Goal: Task Accomplishment & Management: Complete application form

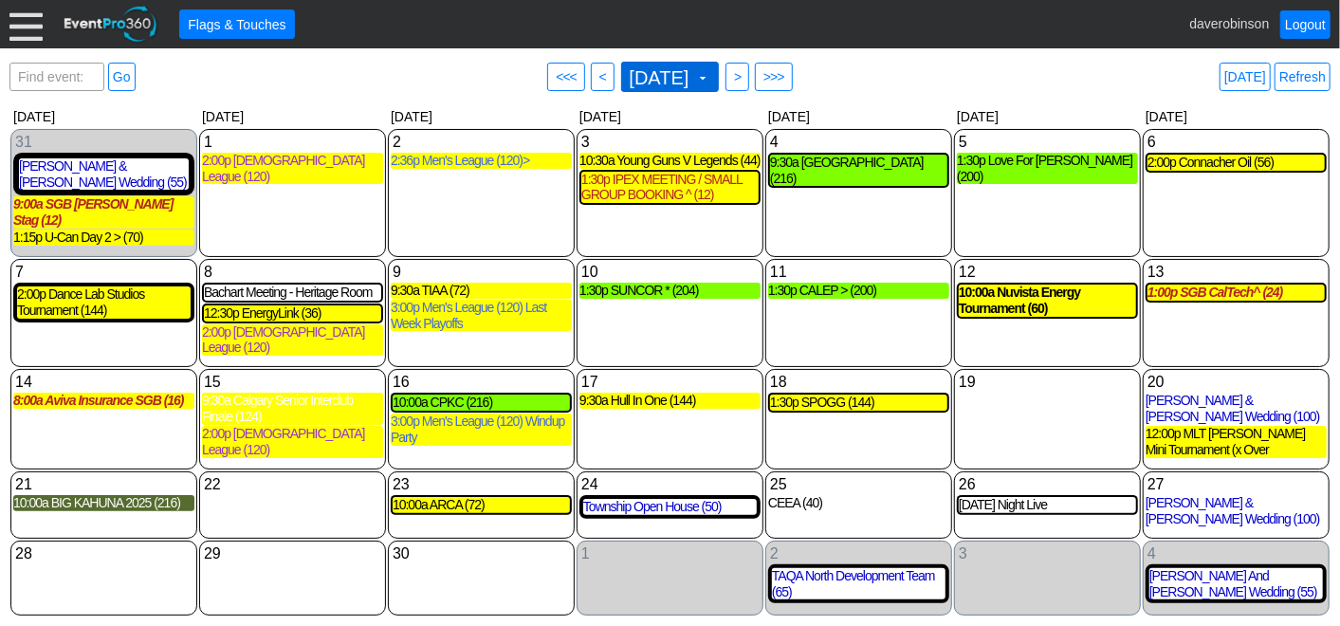
click at [710, 81] on span at bounding box center [702, 77] width 15 height 15
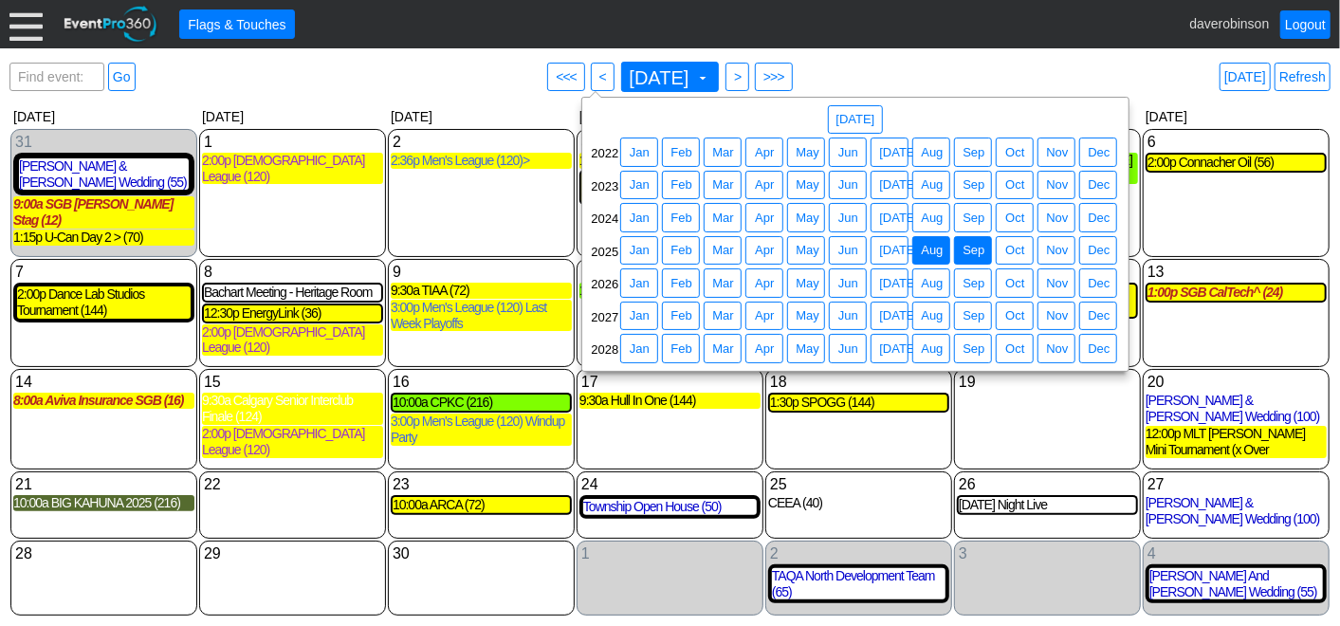
click at [941, 245] on span "Aug" at bounding box center [931, 250] width 29 height 19
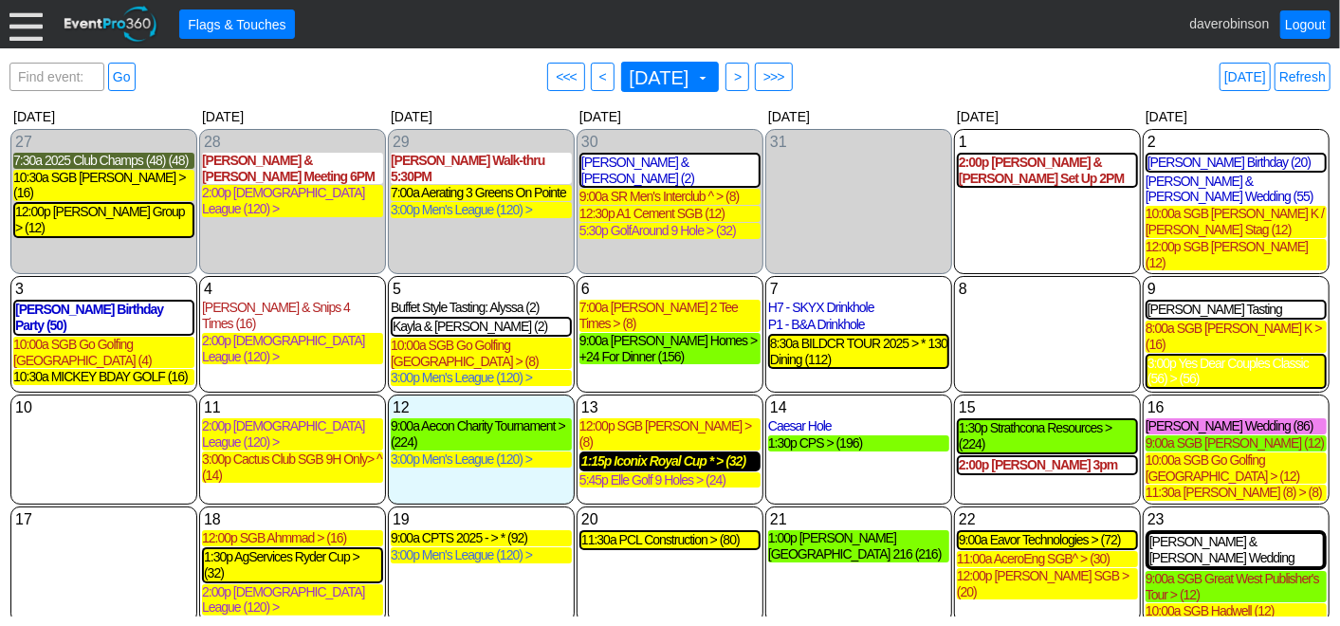
click at [679, 453] on div "1:15p Iconix Royal Cup * > (32)" at bounding box center [669, 461] width 177 height 16
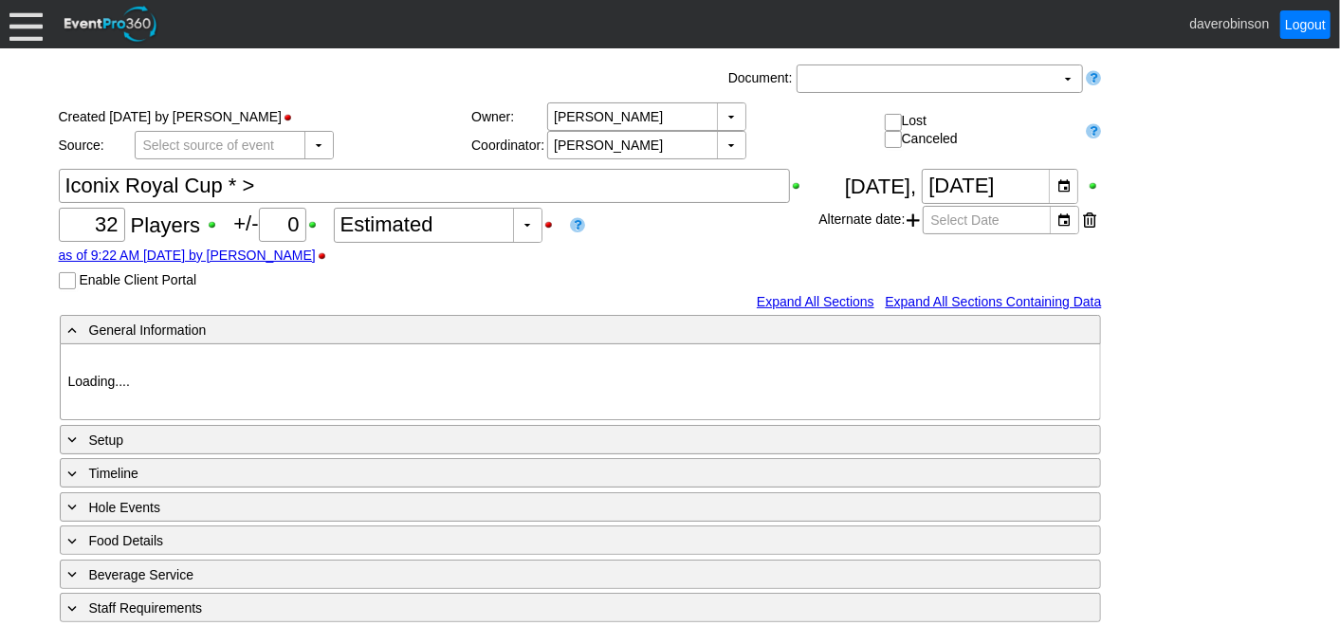
type input "Heritage Pointe Golf Club"
type input "Corporate Tournament"
type input "Individual"
type input "Single Tee"
type input "Black"
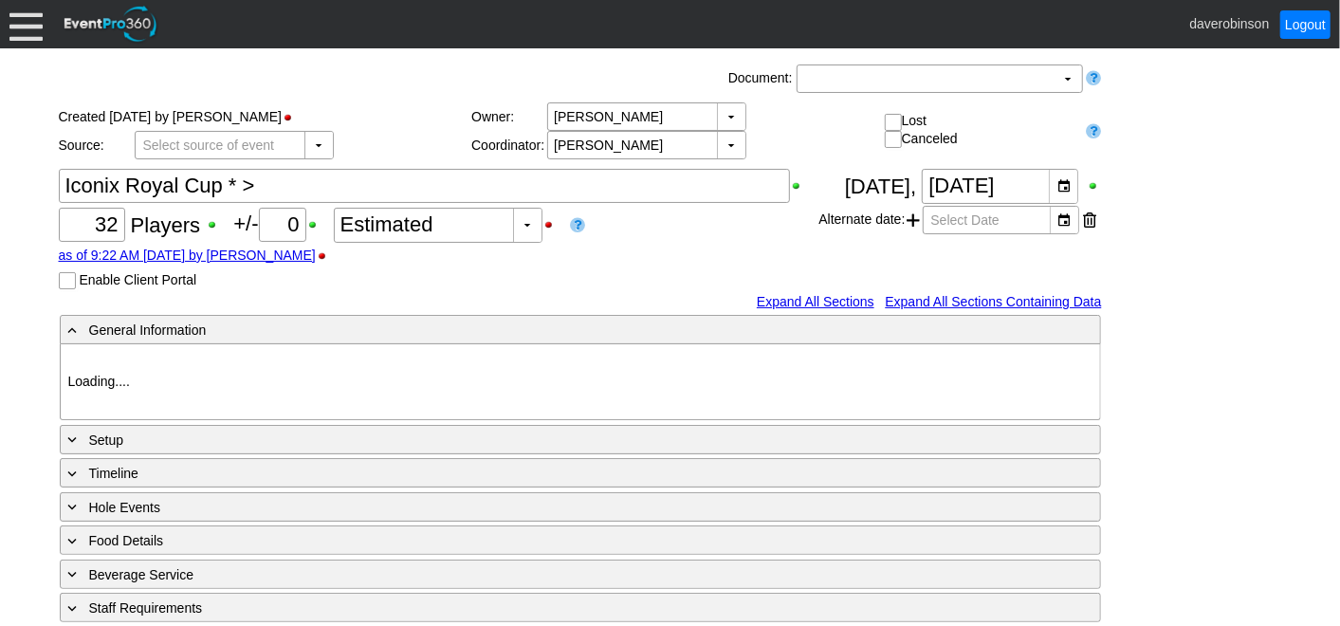
type input "Red"
type input "1160252"
